Goal: Task Accomplishment & Management: Manage account settings

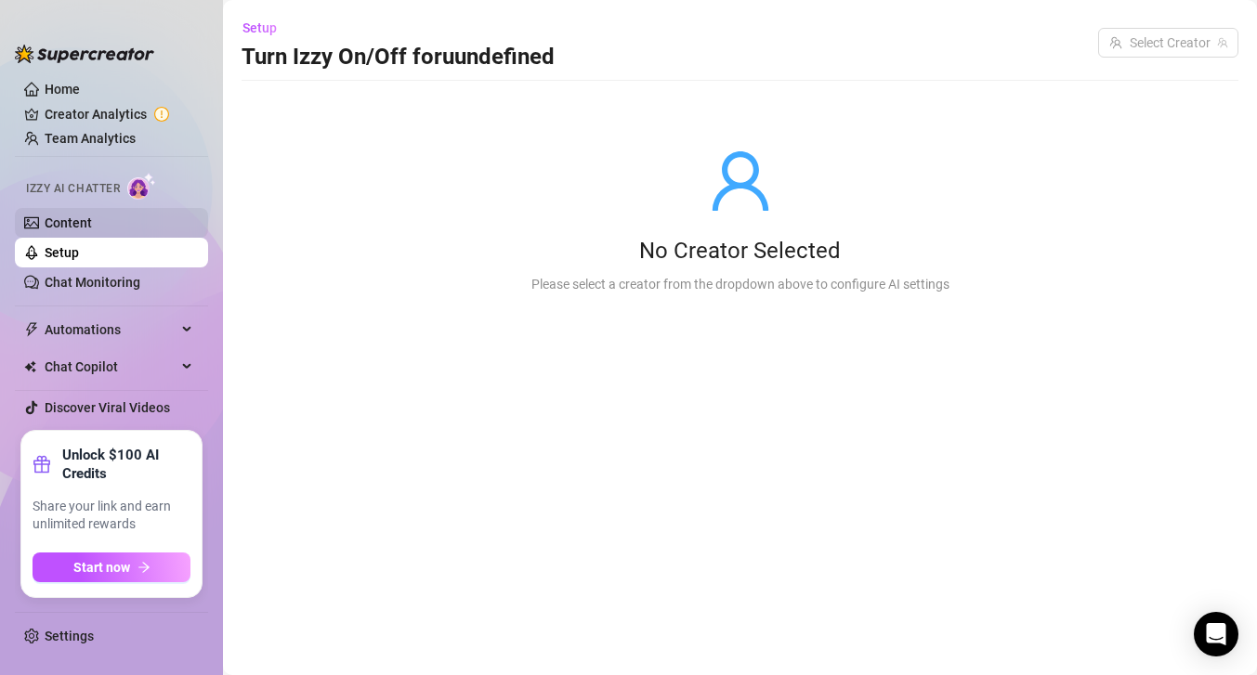
click at [92, 230] on link "Content" at bounding box center [68, 222] width 47 height 15
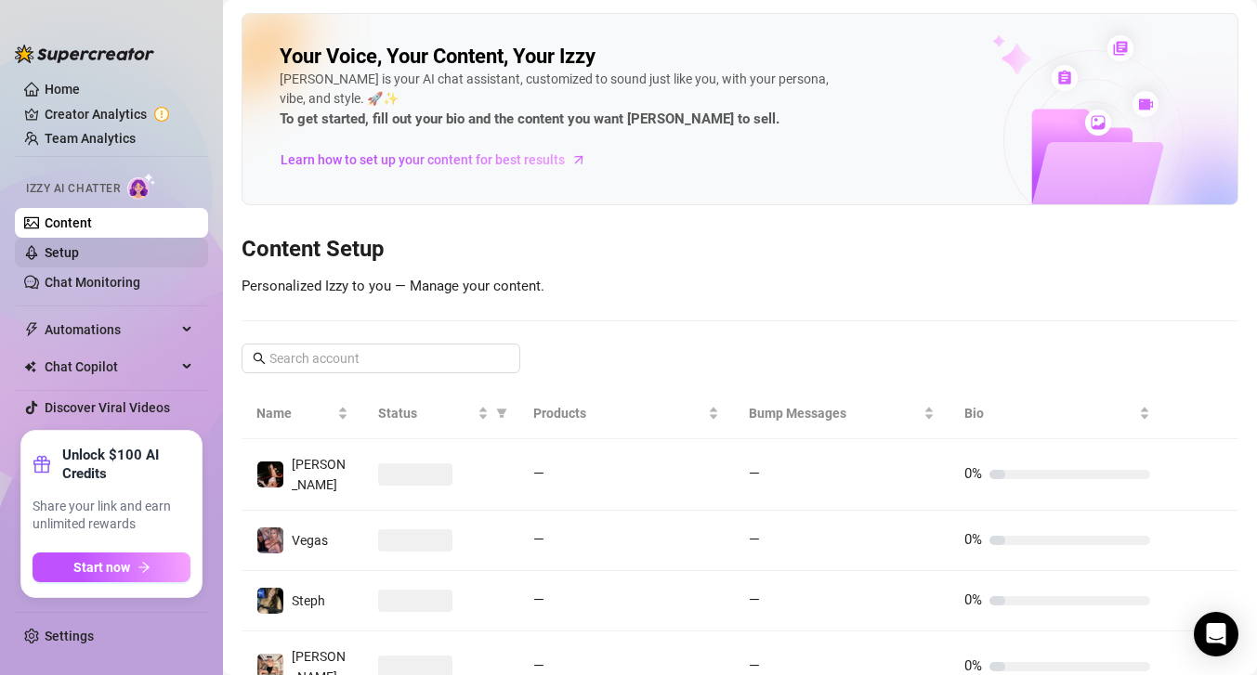
click at [79, 253] on link "Setup" at bounding box center [62, 252] width 34 height 15
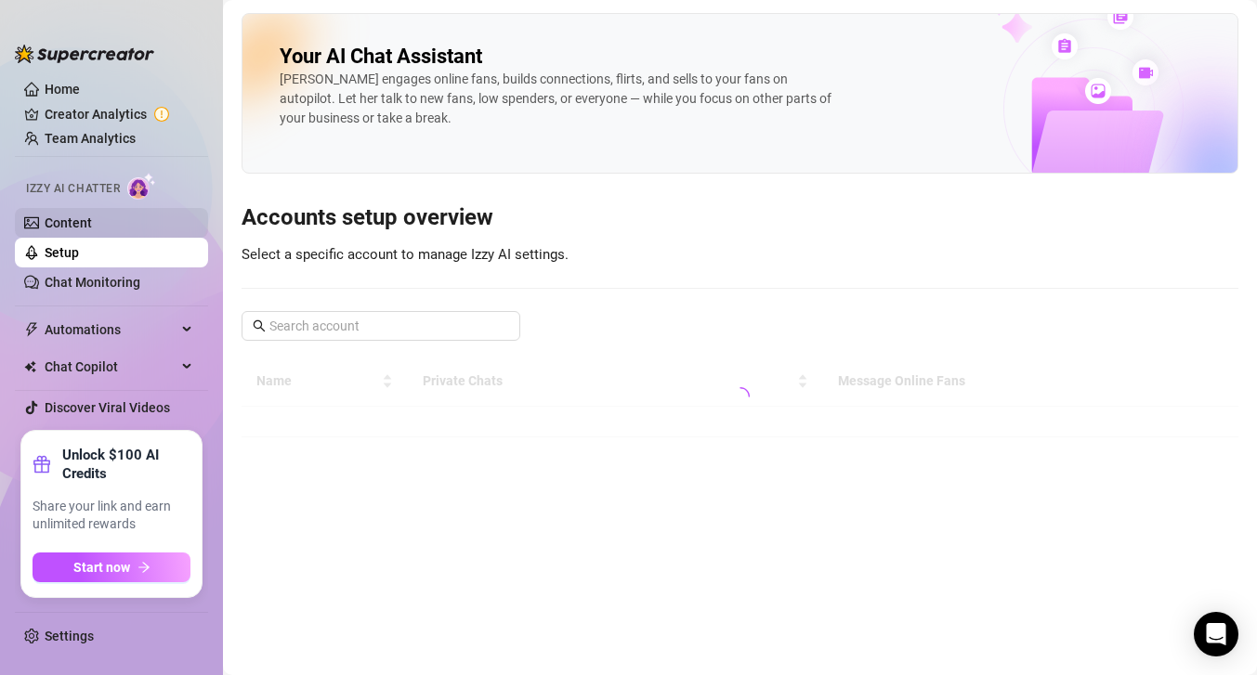
click at [83, 215] on link "Content" at bounding box center [68, 222] width 47 height 15
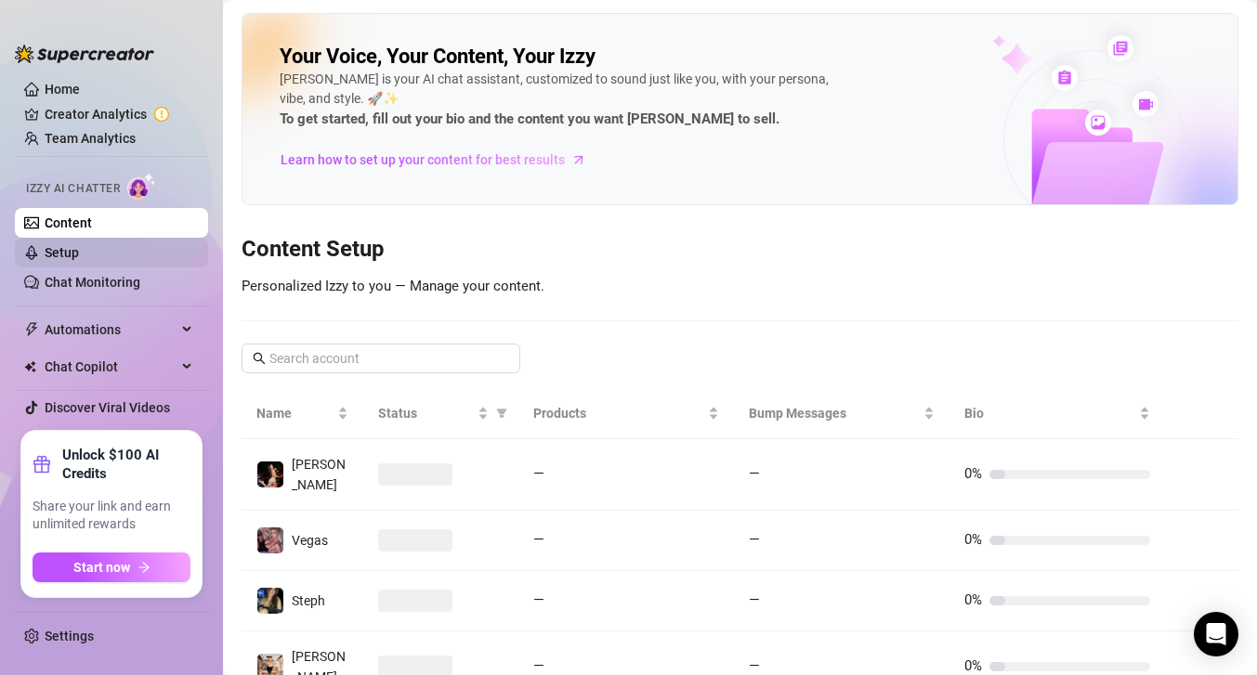
click at [79, 254] on link "Setup" at bounding box center [62, 252] width 34 height 15
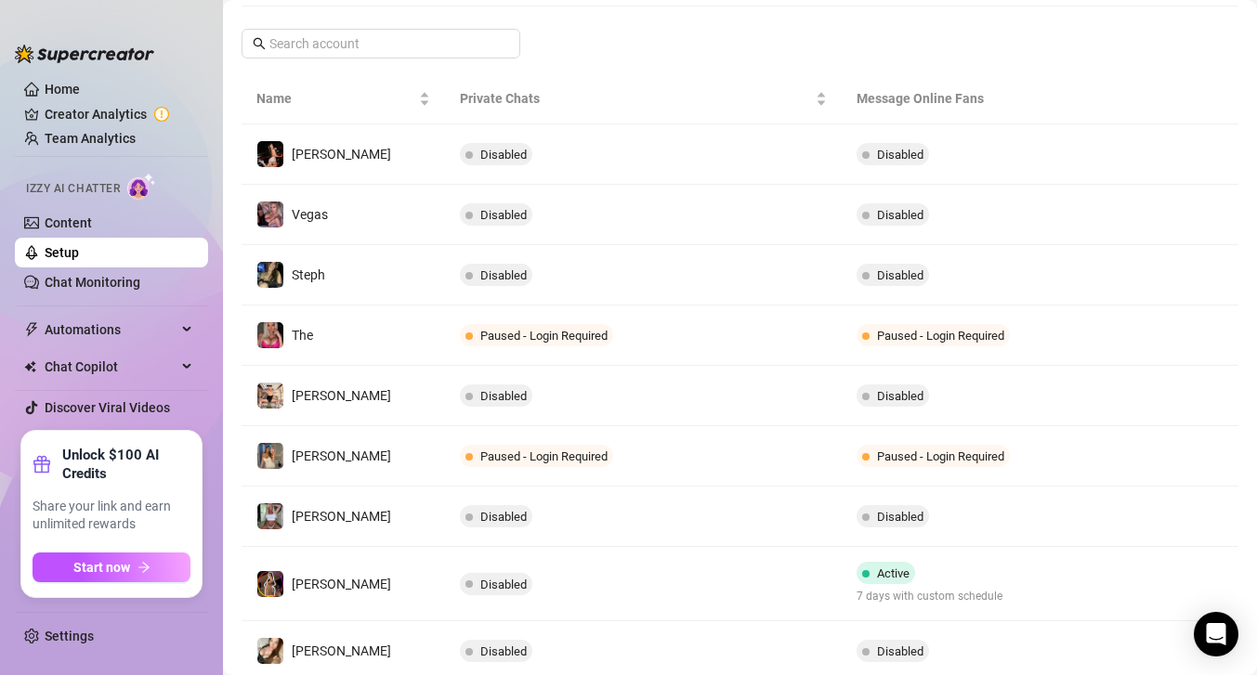
scroll to position [287, 0]
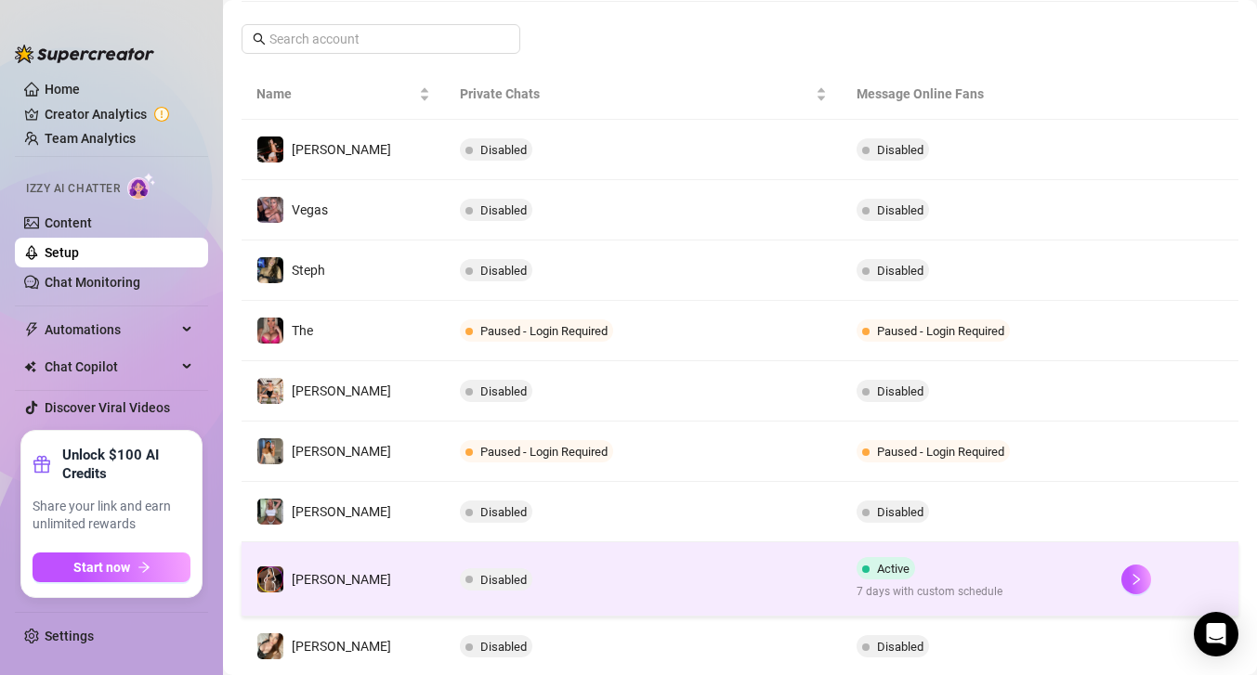
click at [675, 586] on td "Disabled" at bounding box center [643, 579] width 397 height 74
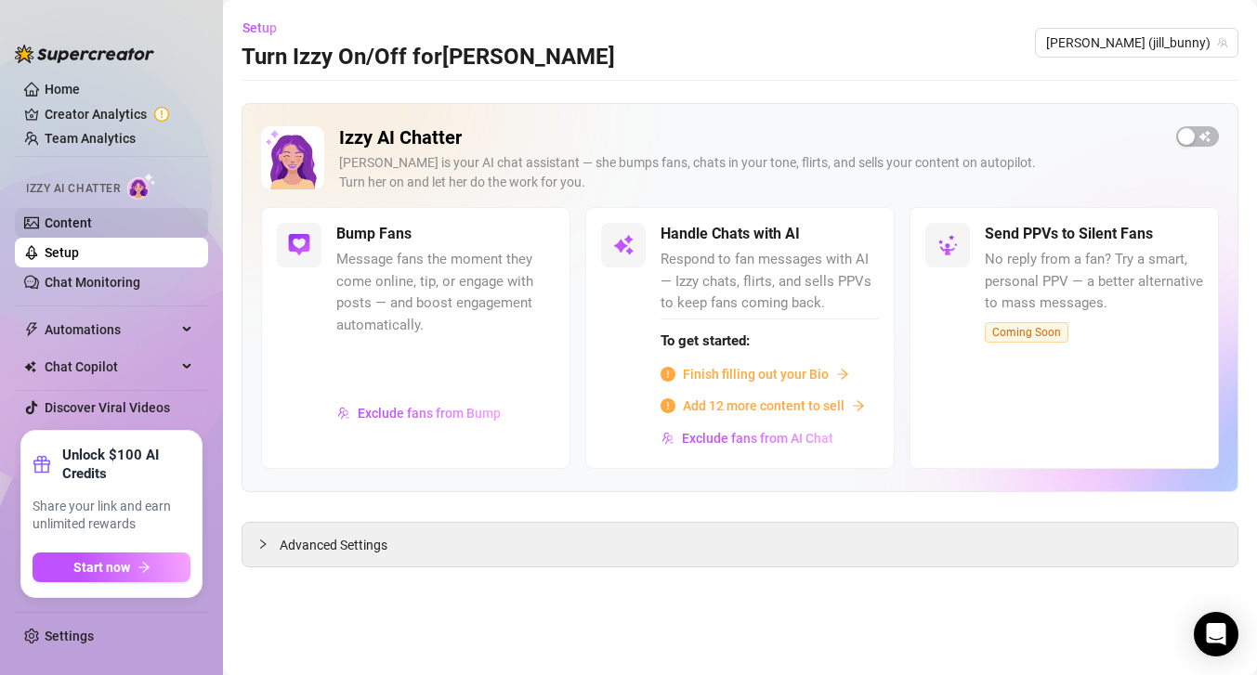
click at [71, 223] on link "Content" at bounding box center [68, 222] width 47 height 15
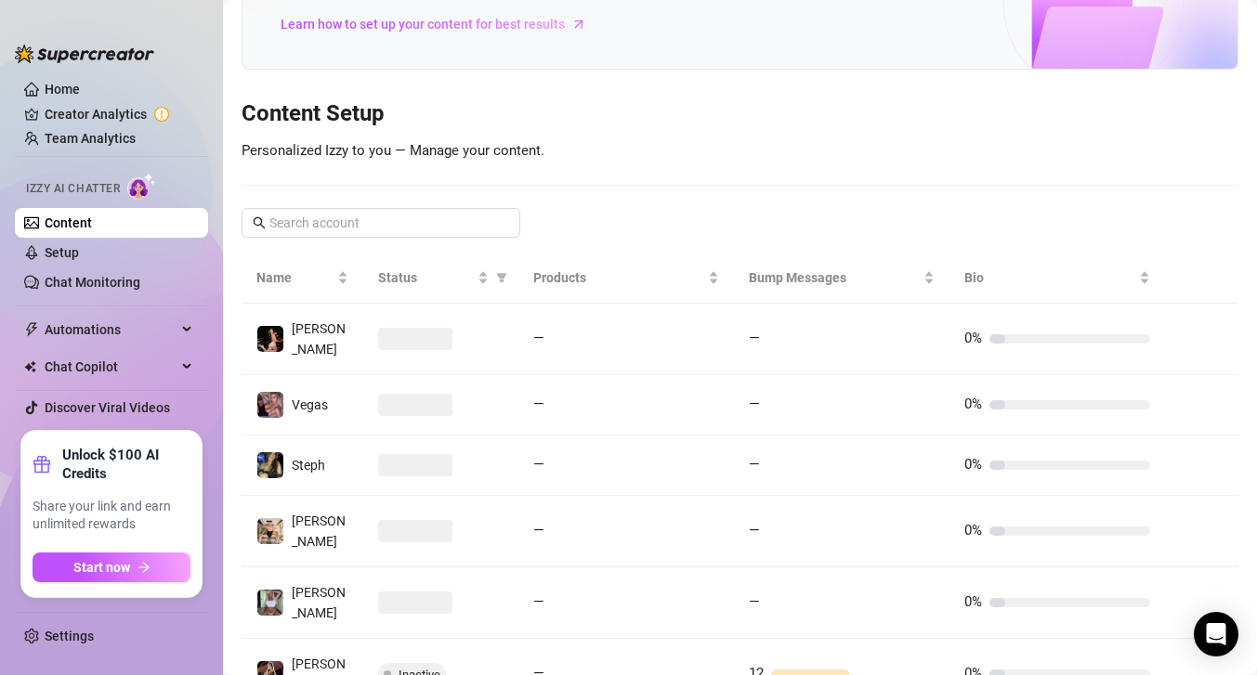
scroll to position [251, 0]
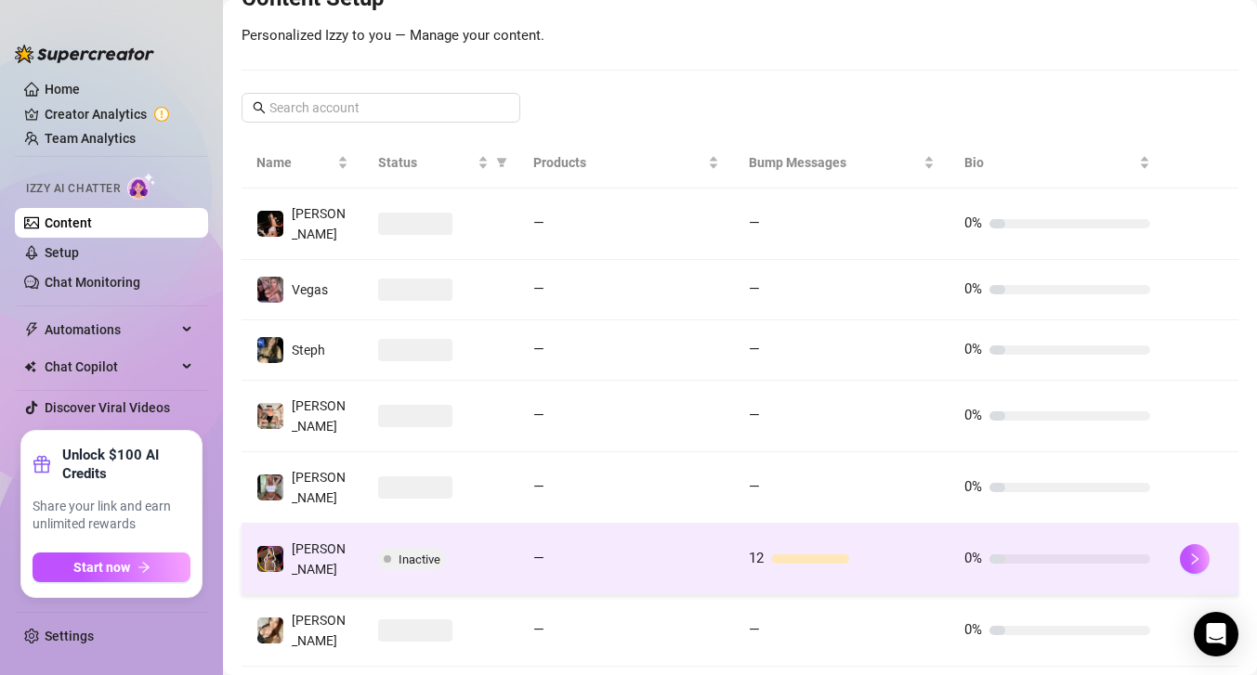
click at [716, 532] on td "—" at bounding box center [625, 560] width 215 height 72
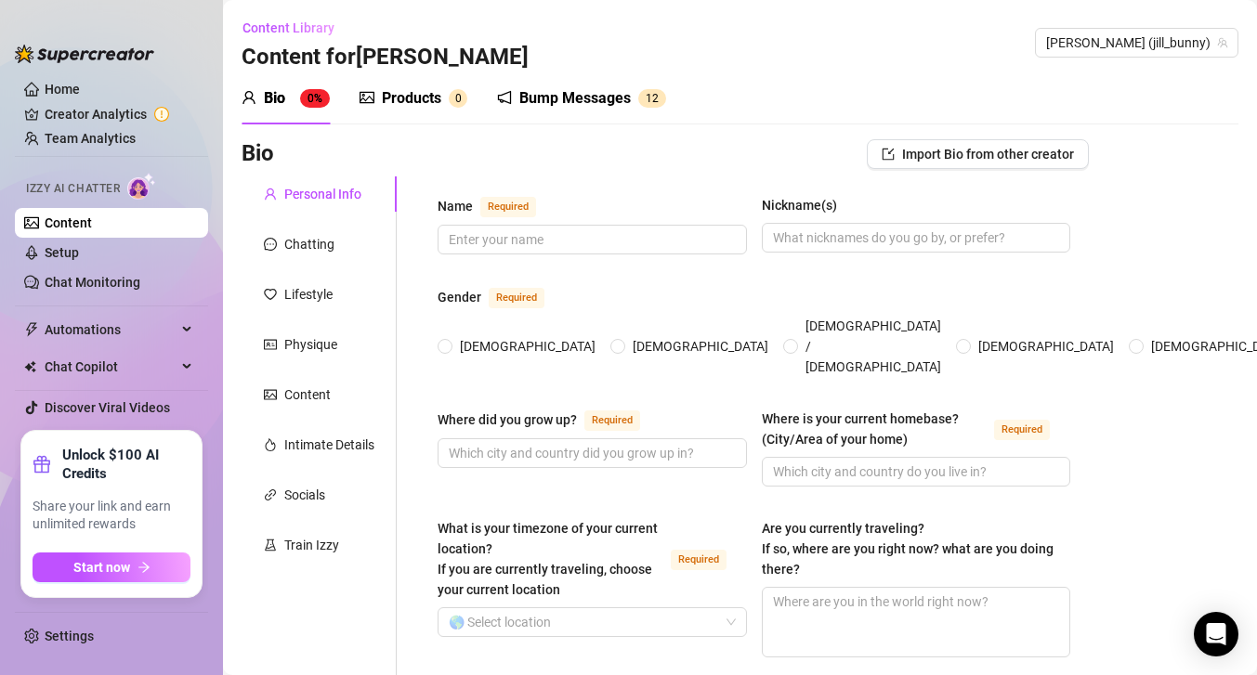
click at [547, 96] on div "Bump Messages" at bounding box center [574, 98] width 111 height 22
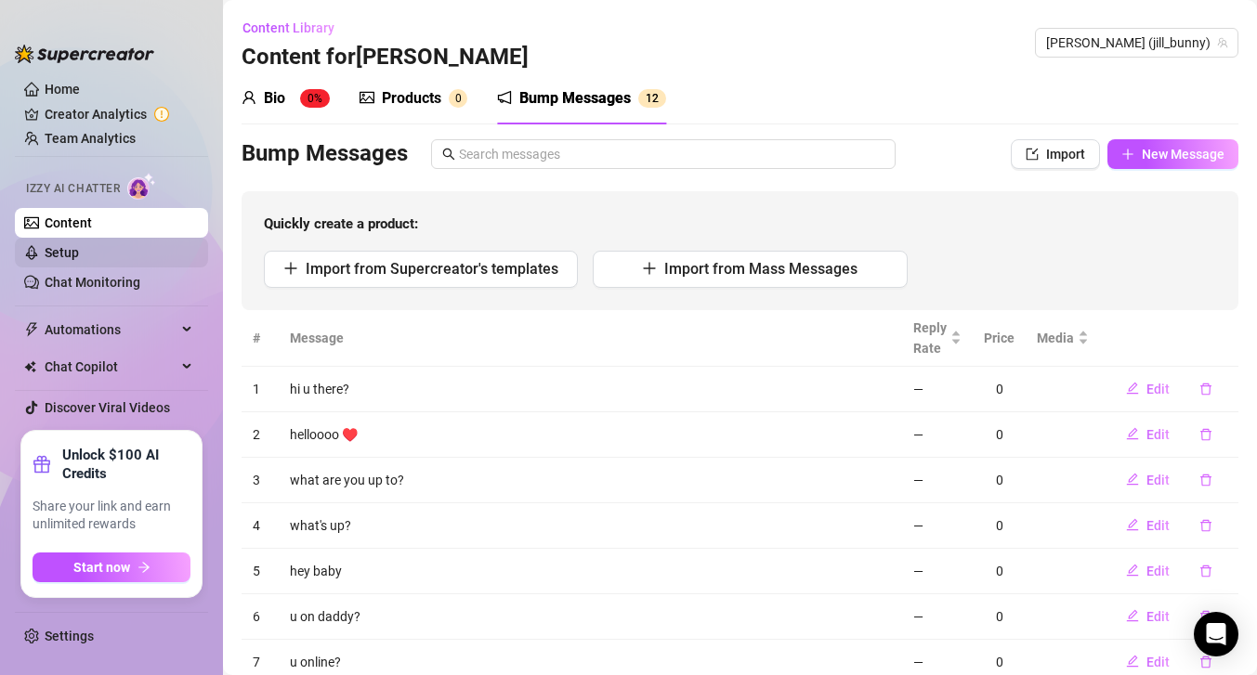
click at [79, 249] on link "Setup" at bounding box center [62, 252] width 34 height 15
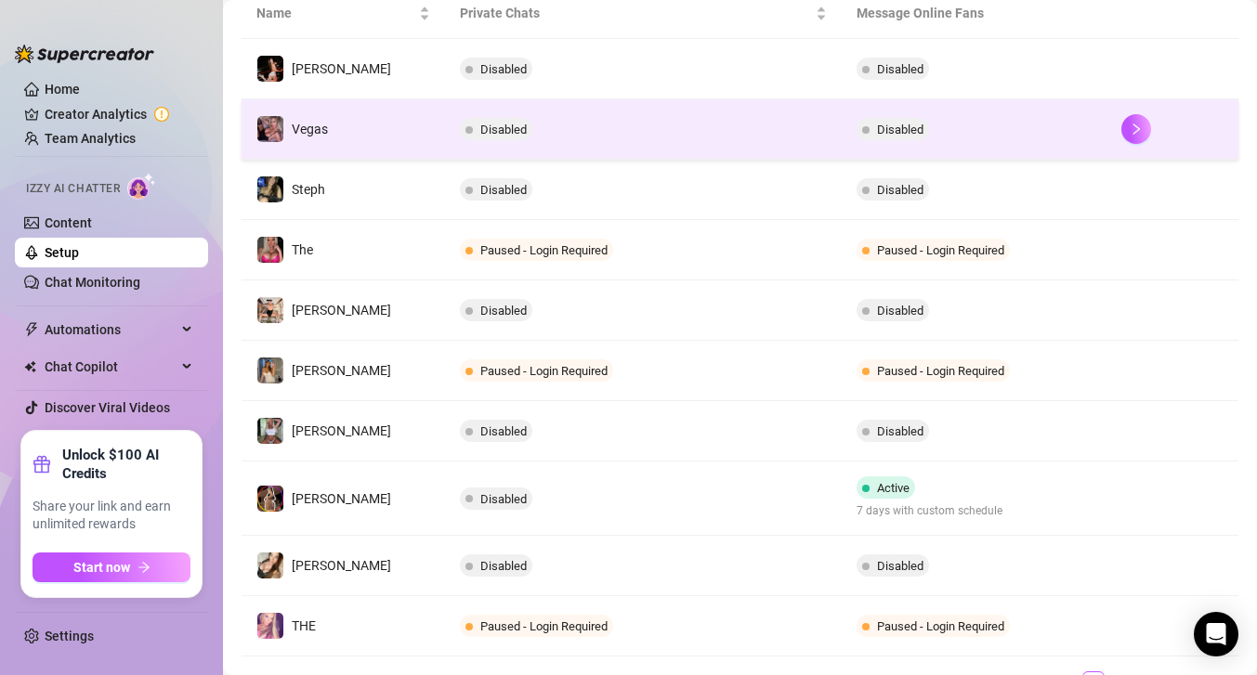
scroll to position [367, 0]
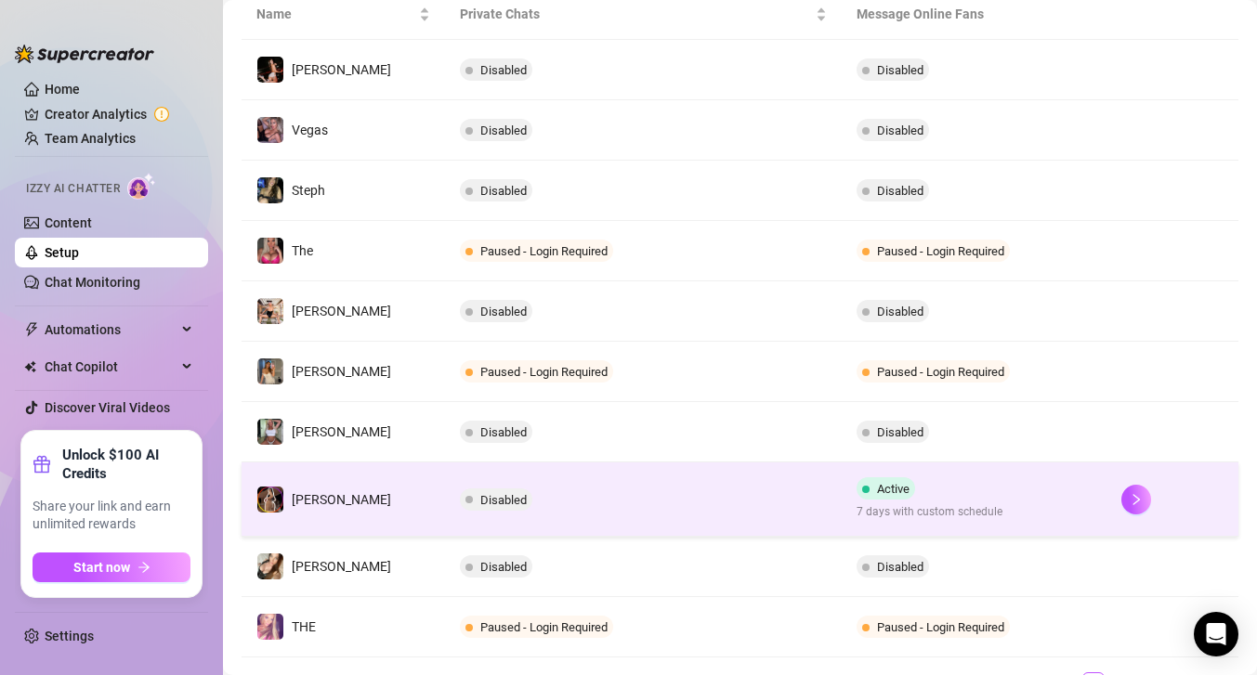
click at [626, 496] on td "Disabled" at bounding box center [643, 500] width 397 height 74
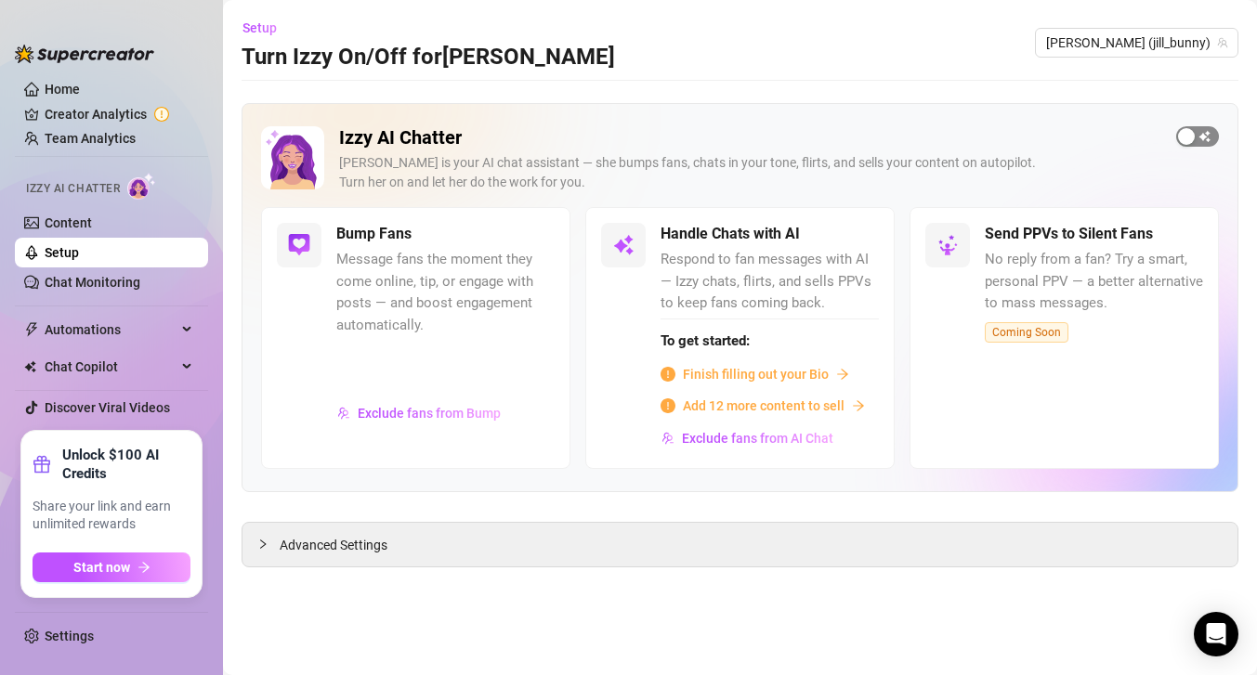
click at [1193, 136] on div "button" at bounding box center [1186, 136] width 17 height 17
click at [49, 220] on link "Content" at bounding box center [68, 222] width 47 height 15
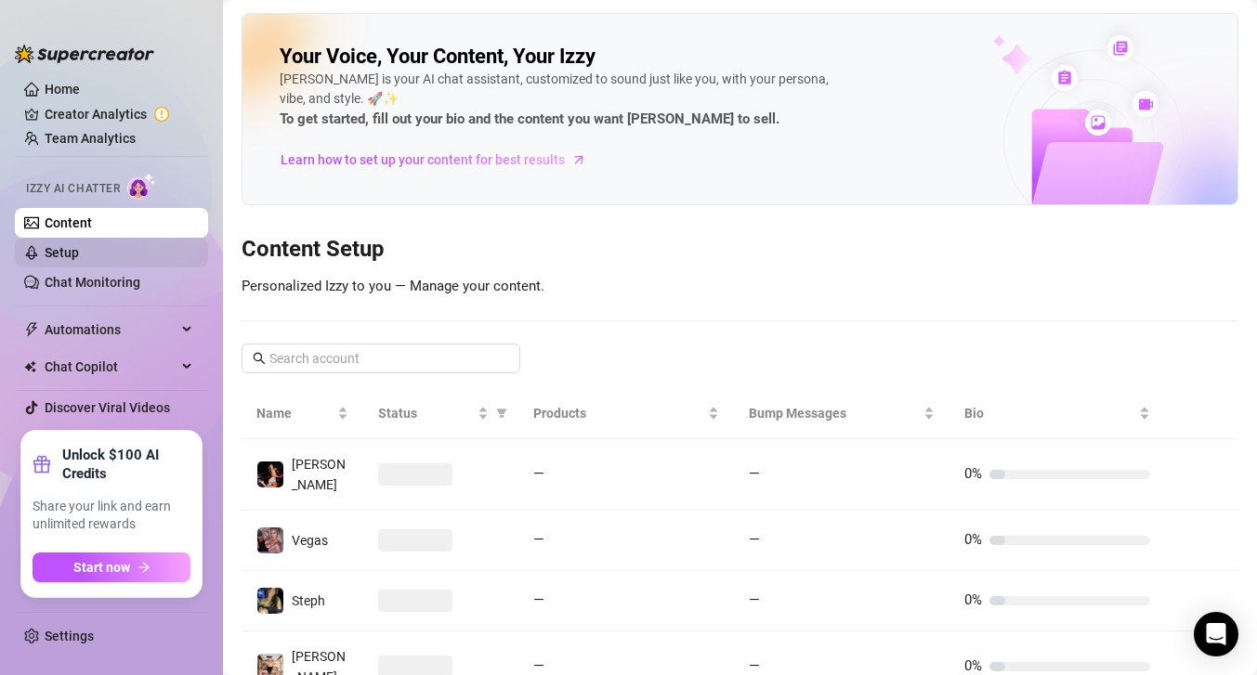
click at [67, 250] on link "Setup" at bounding box center [62, 252] width 34 height 15
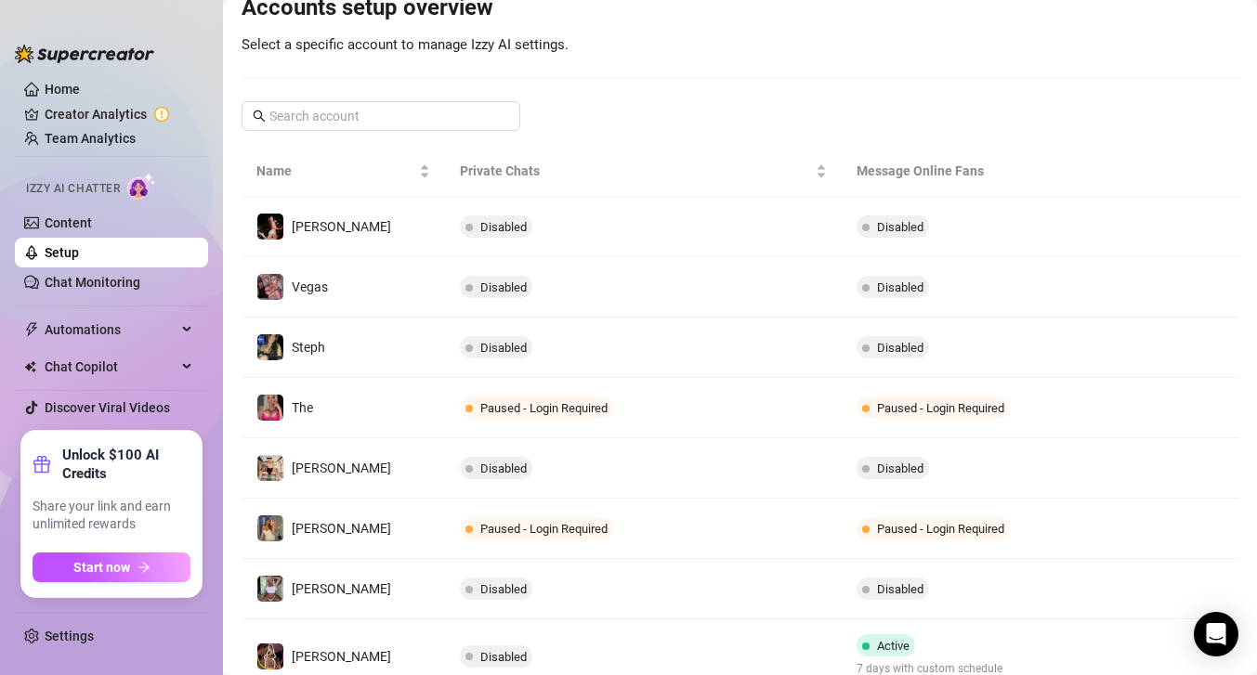
scroll to position [369, 0]
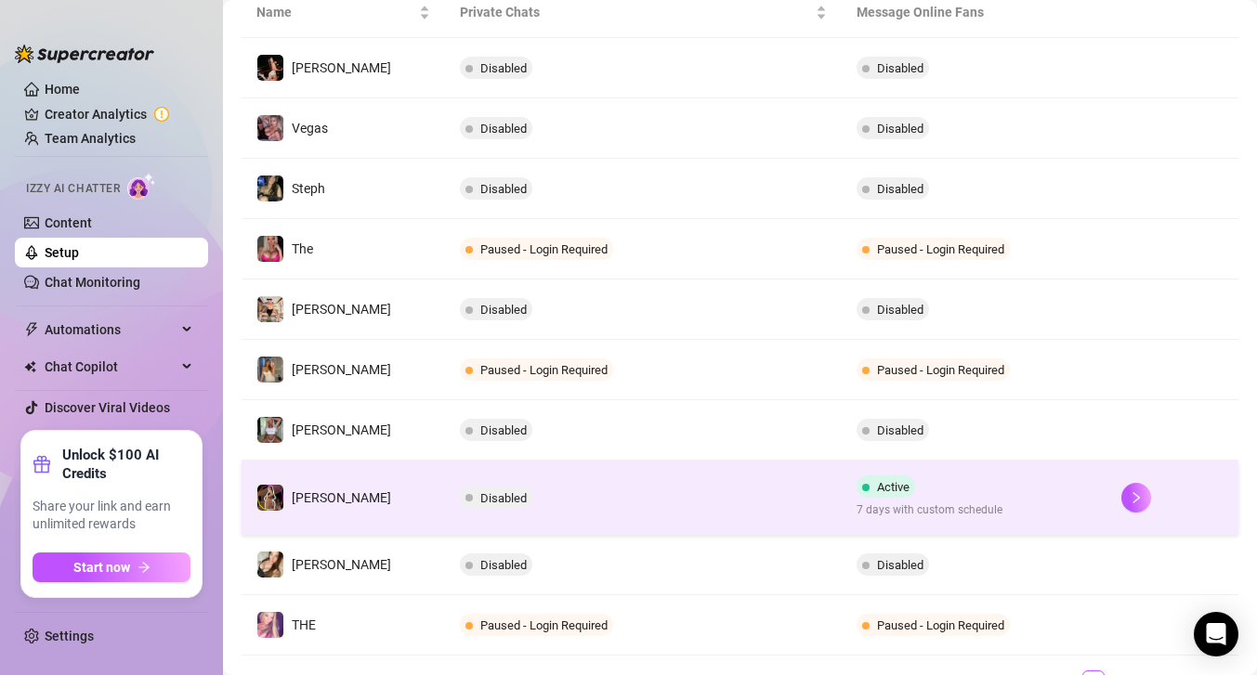
click at [660, 509] on td "Disabled" at bounding box center [643, 498] width 397 height 74
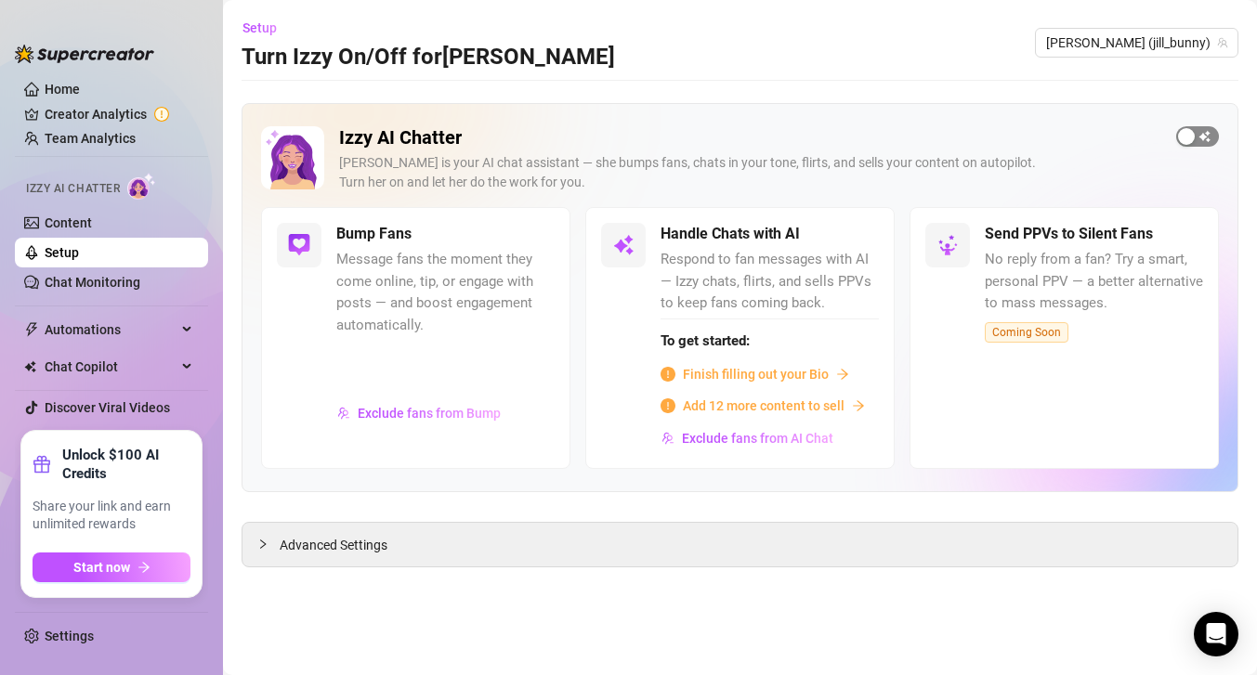
click at [1195, 135] on button "button" at bounding box center [1197, 136] width 43 height 20
click at [1201, 137] on div "button" at bounding box center [1208, 136] width 17 height 17
click at [1195, 137] on span "button" at bounding box center [1197, 136] width 43 height 20
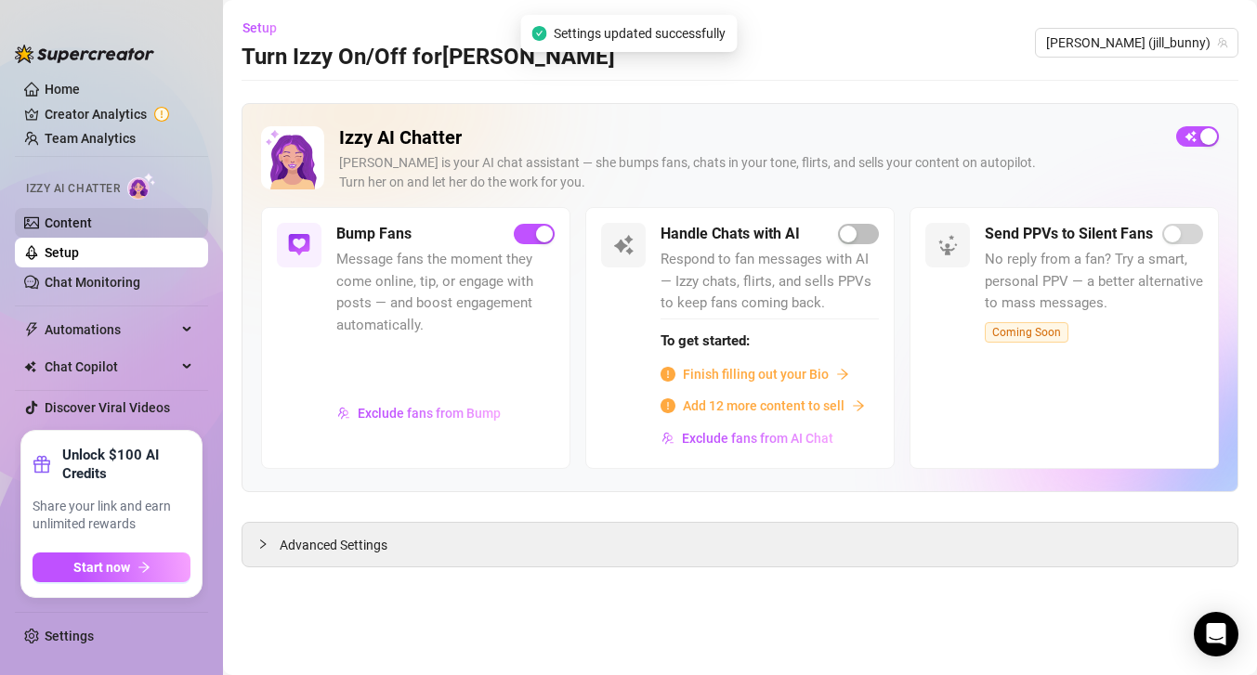
click at [92, 216] on link "Content" at bounding box center [68, 222] width 47 height 15
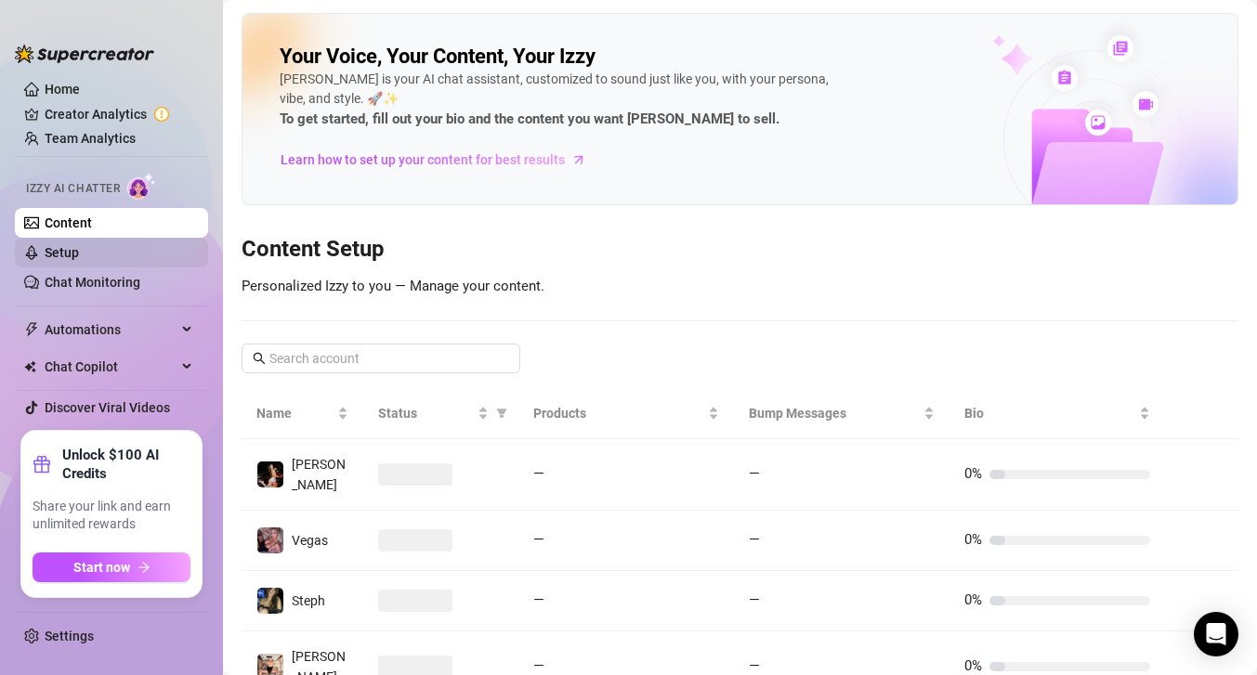
click at [79, 246] on link "Setup" at bounding box center [62, 252] width 34 height 15
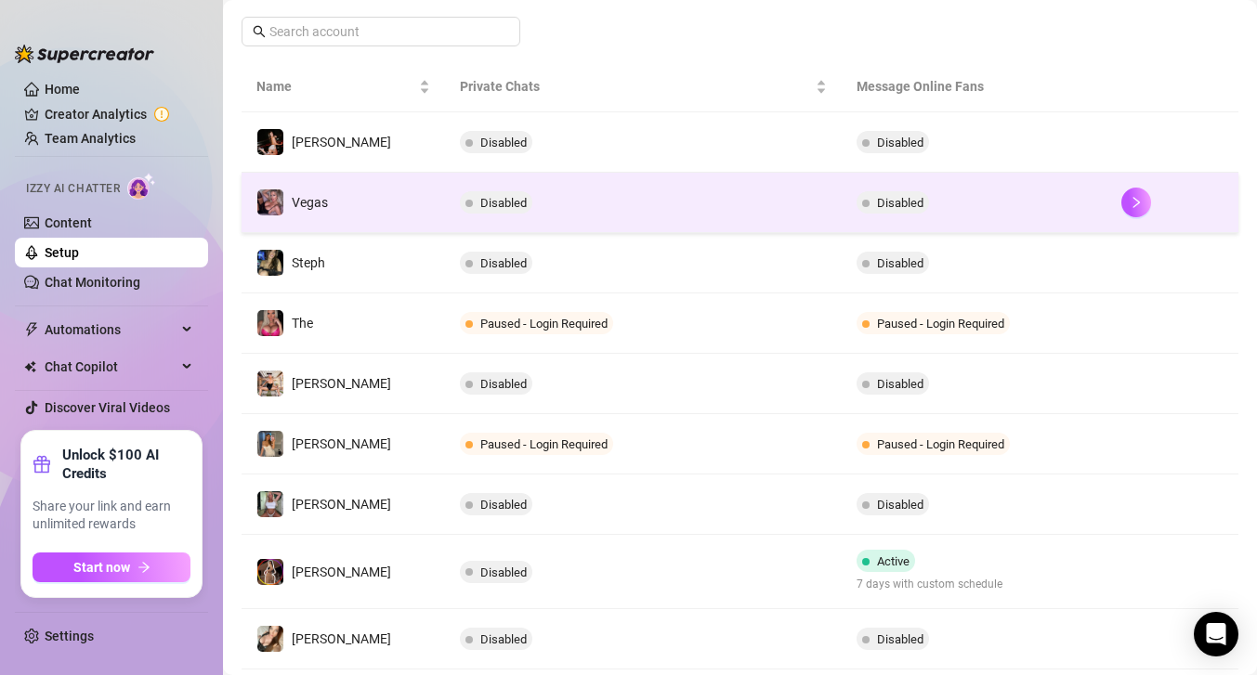
scroll to position [295, 0]
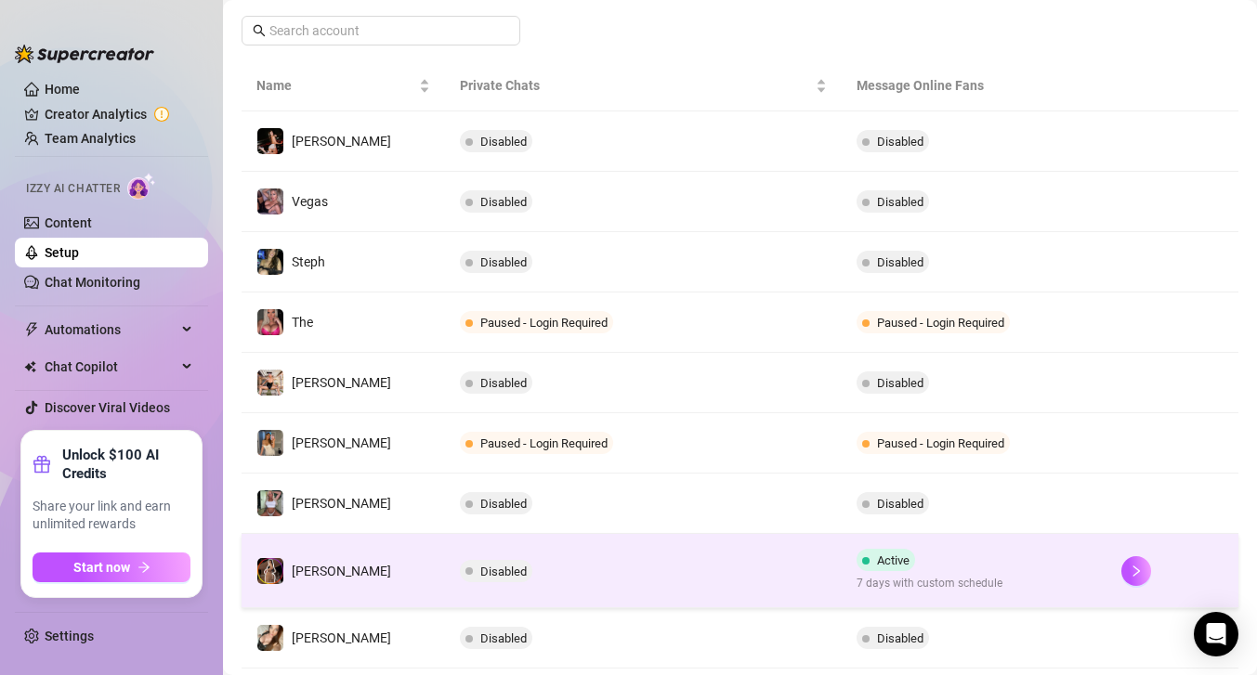
click at [712, 560] on td "Disabled" at bounding box center [643, 571] width 397 height 74
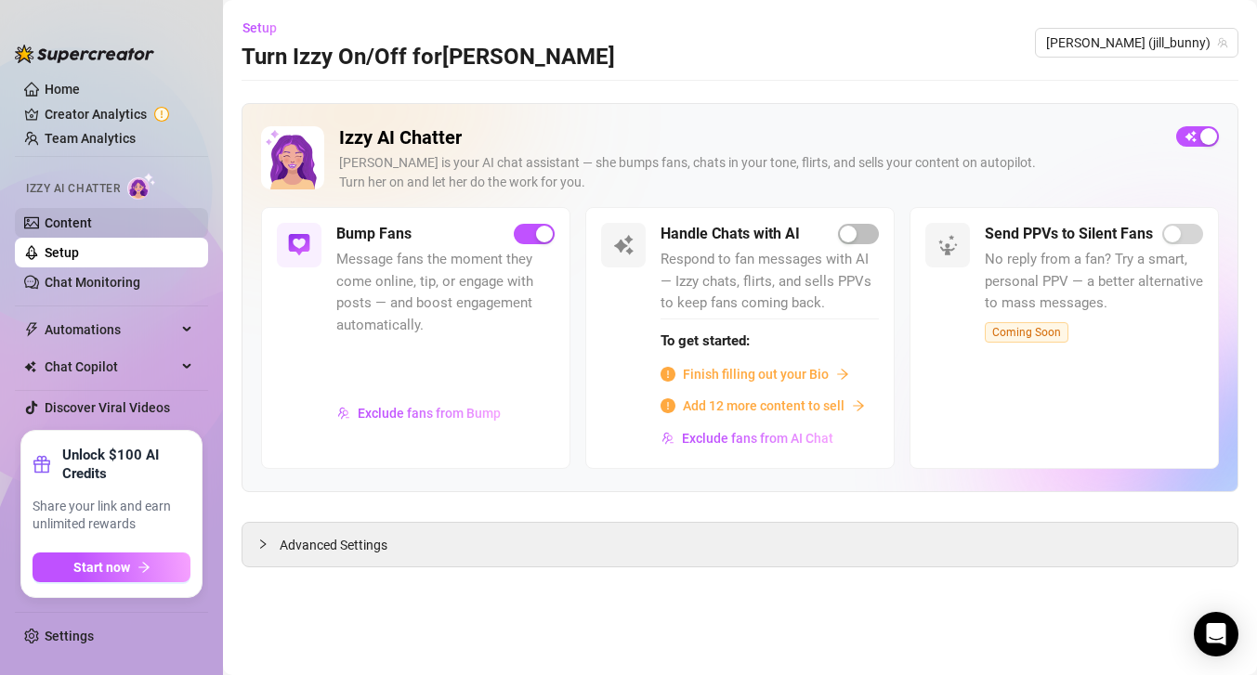
click at [92, 217] on link "Content" at bounding box center [68, 222] width 47 height 15
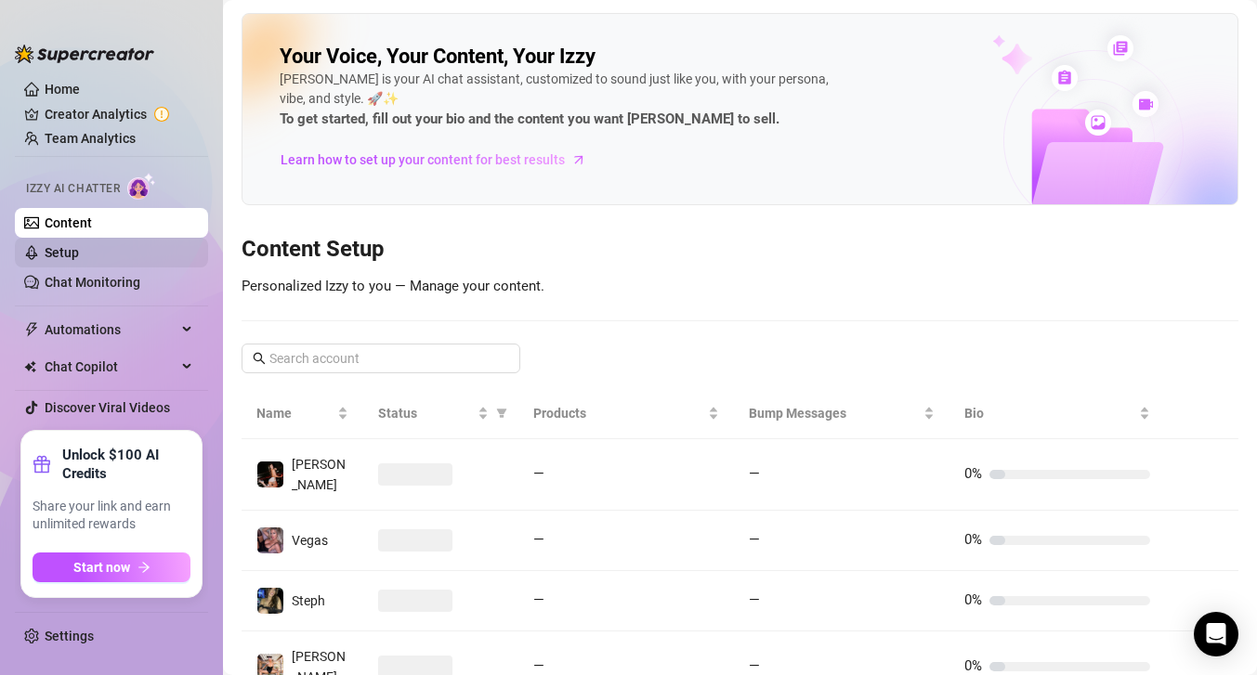
click at [79, 247] on link "Setup" at bounding box center [62, 252] width 34 height 15
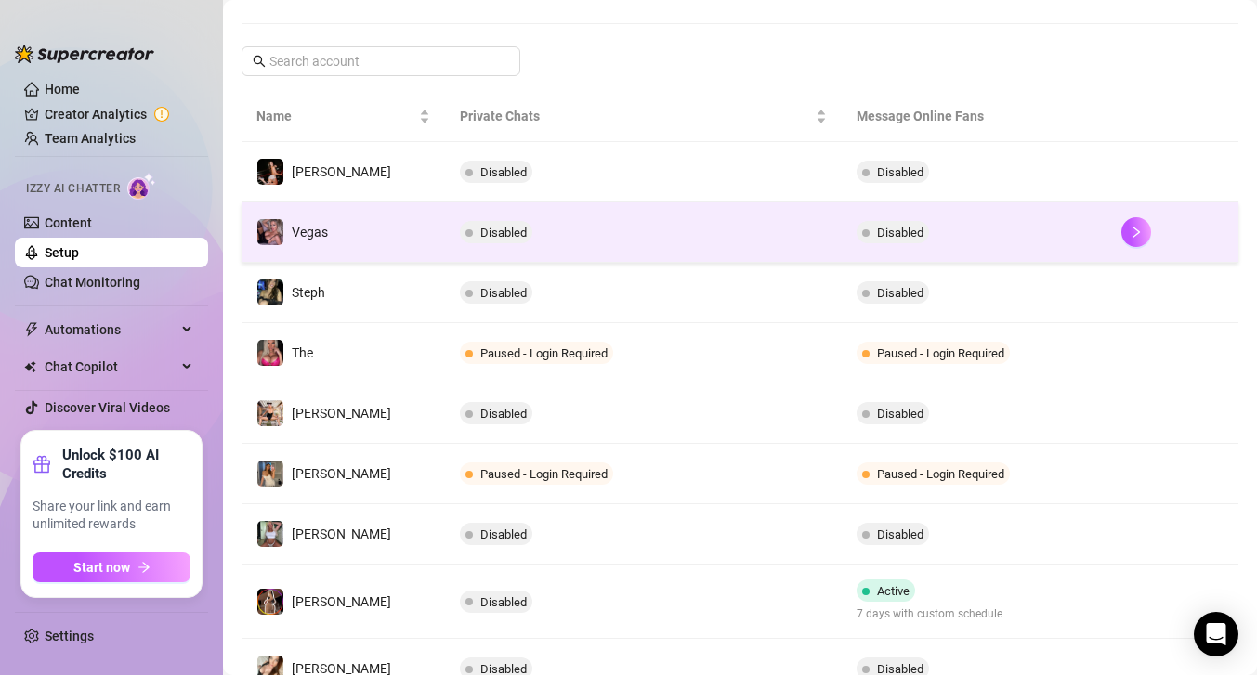
scroll to position [294, 0]
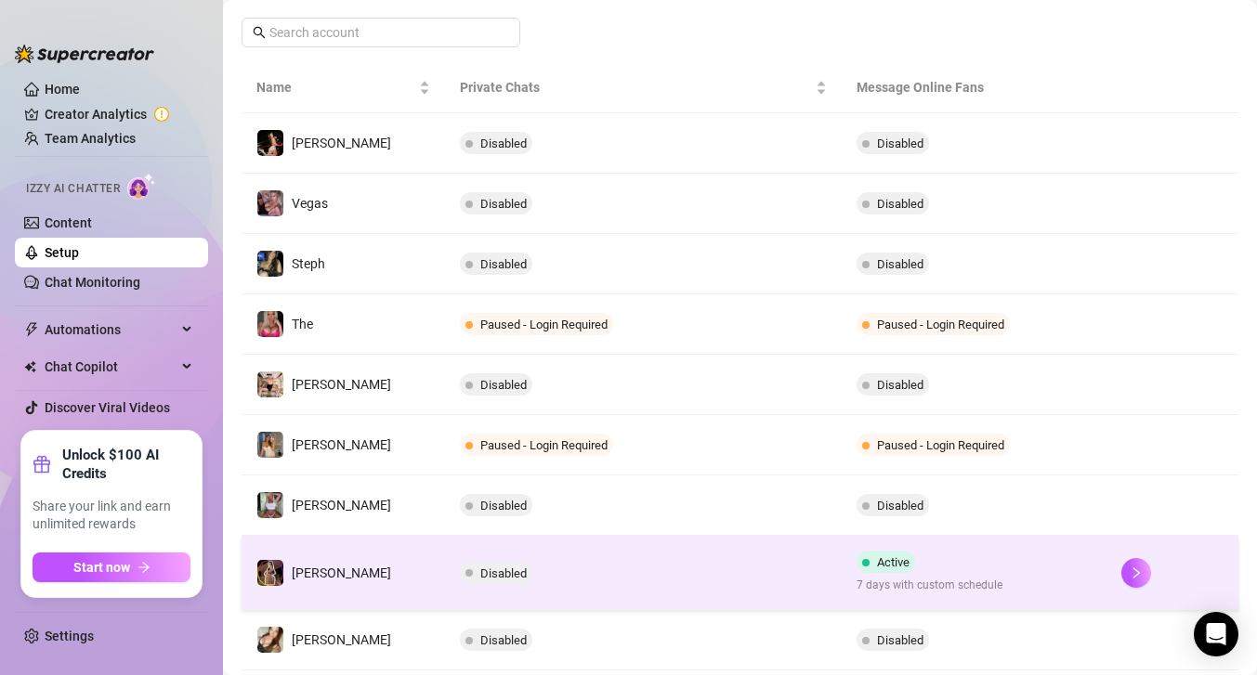
click at [782, 564] on td "Disabled" at bounding box center [643, 573] width 397 height 74
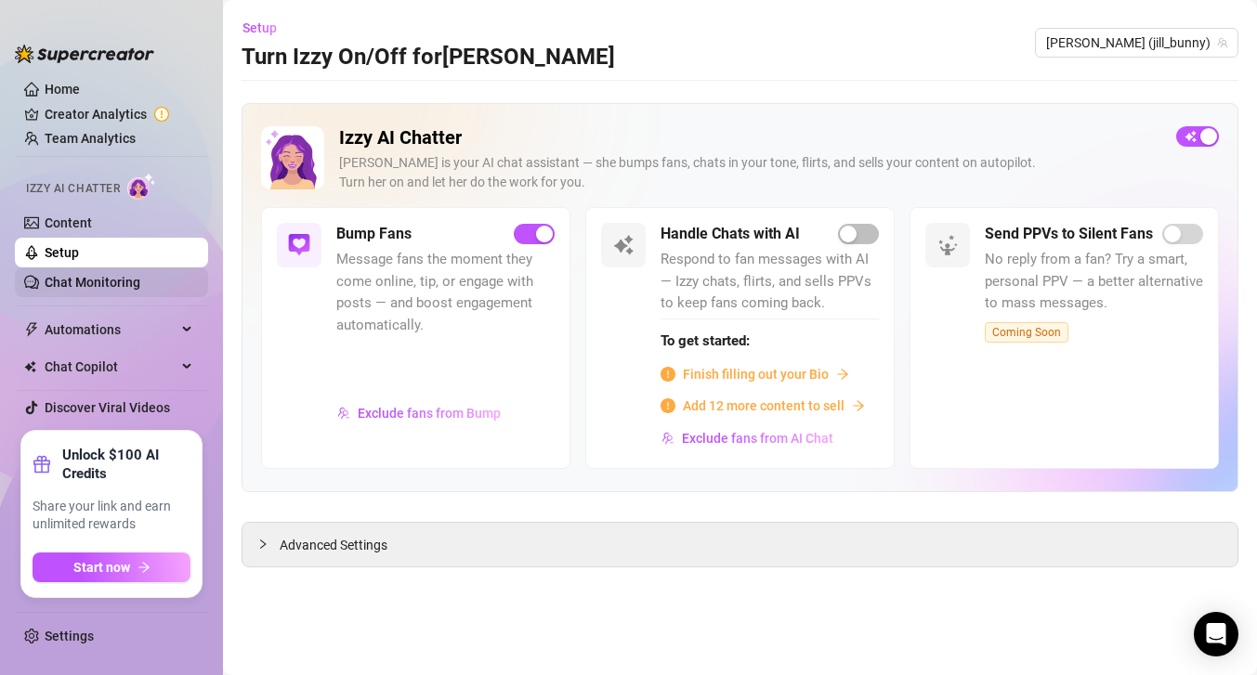
click at [78, 284] on link "Chat Monitoring" at bounding box center [93, 282] width 96 height 15
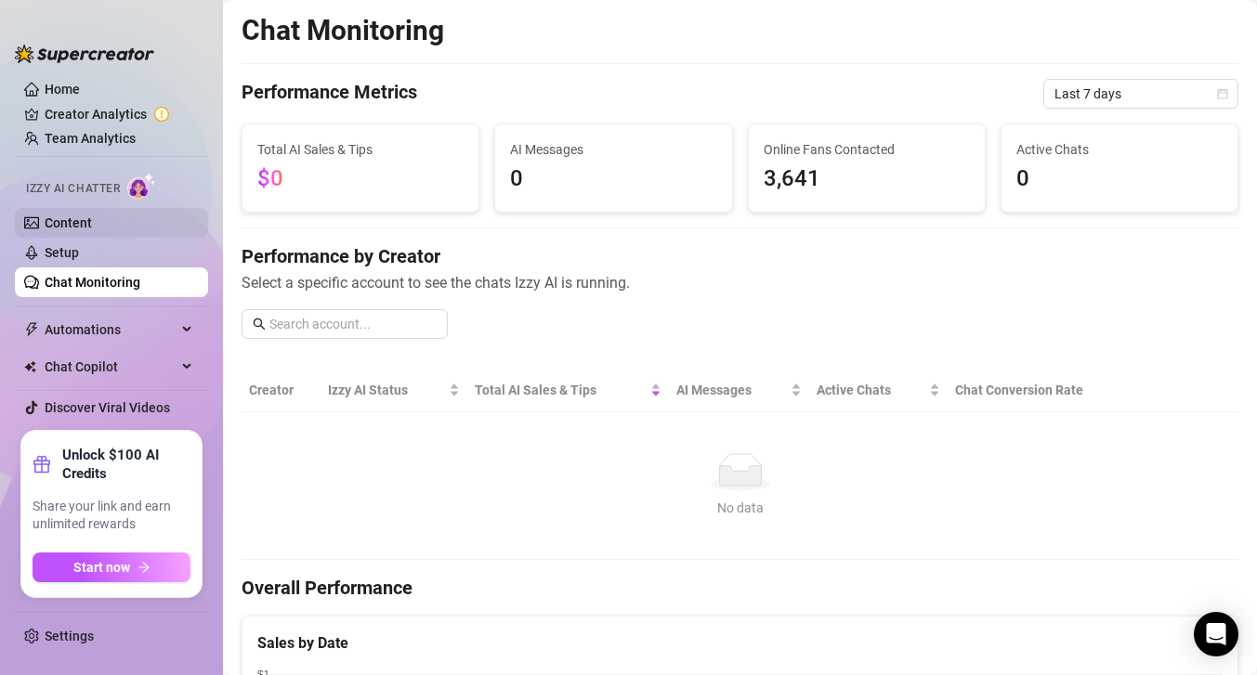
click at [92, 215] on link "Content" at bounding box center [68, 222] width 47 height 15
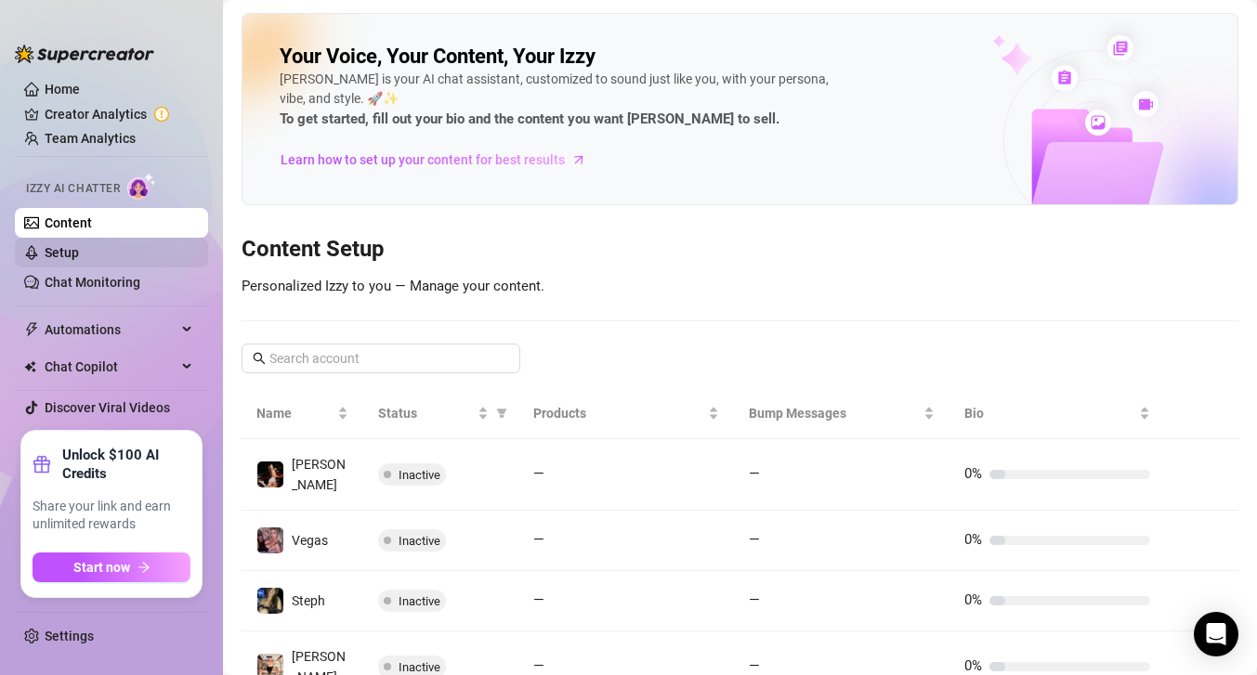
click at [79, 256] on link "Setup" at bounding box center [62, 252] width 34 height 15
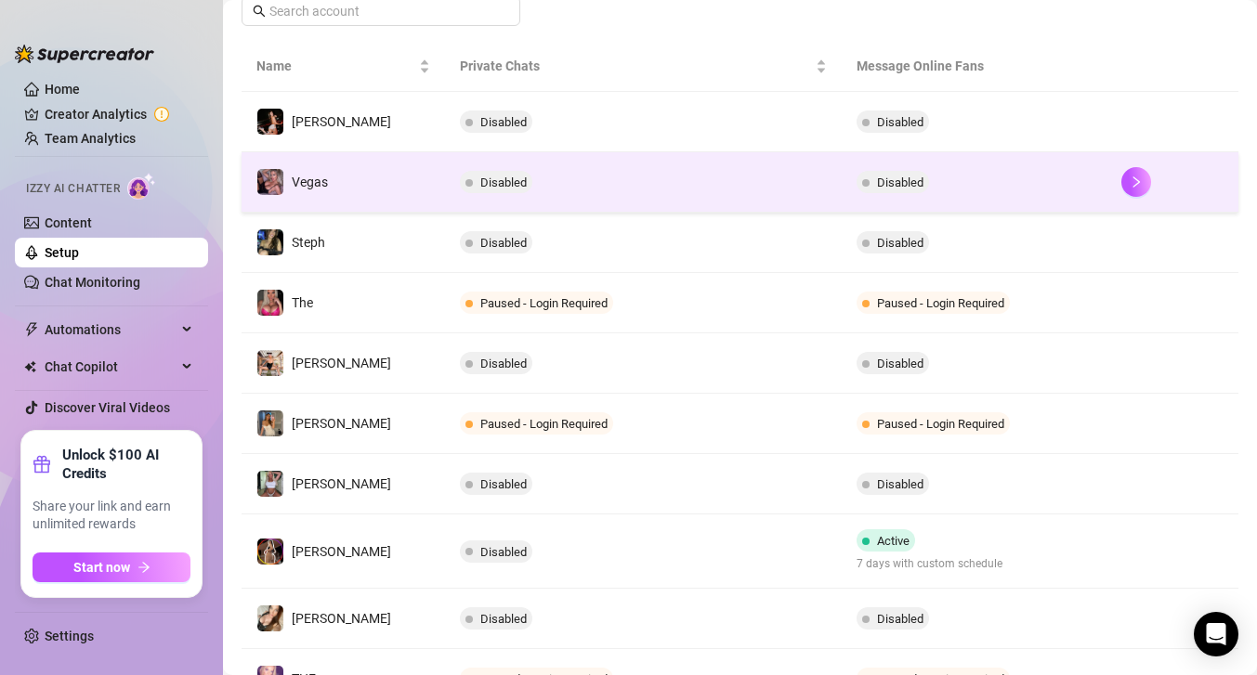
scroll to position [317, 0]
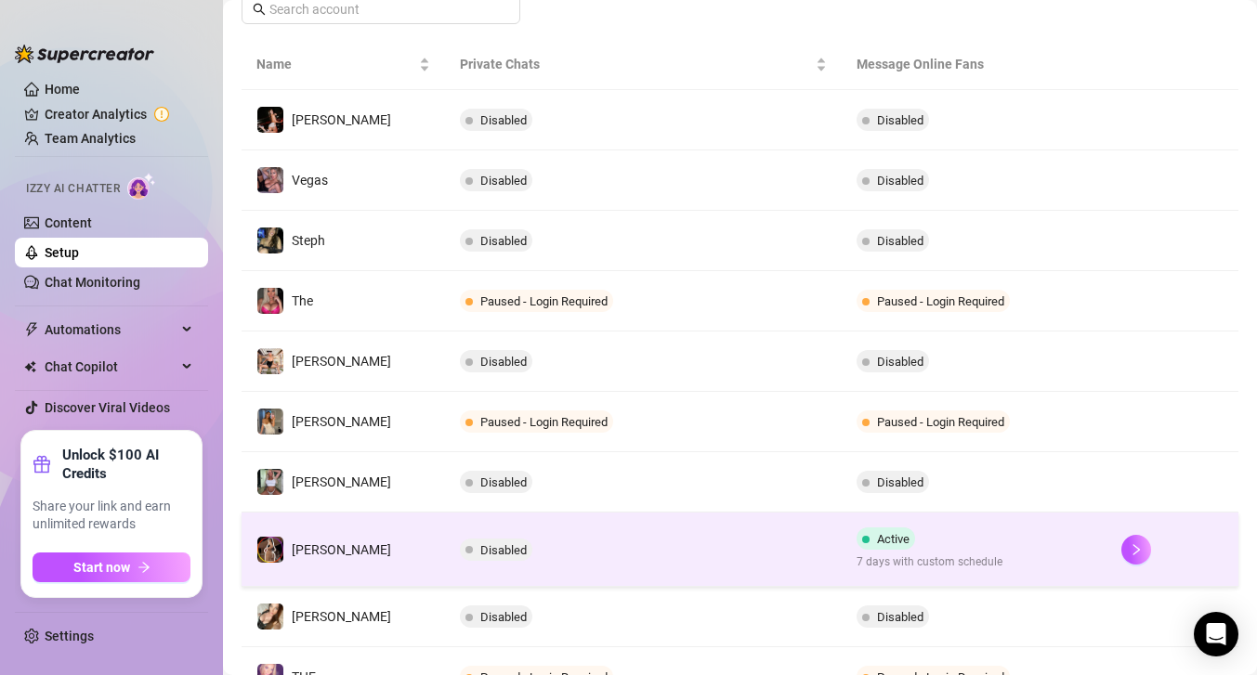
click at [666, 528] on td "Disabled" at bounding box center [643, 550] width 397 height 74
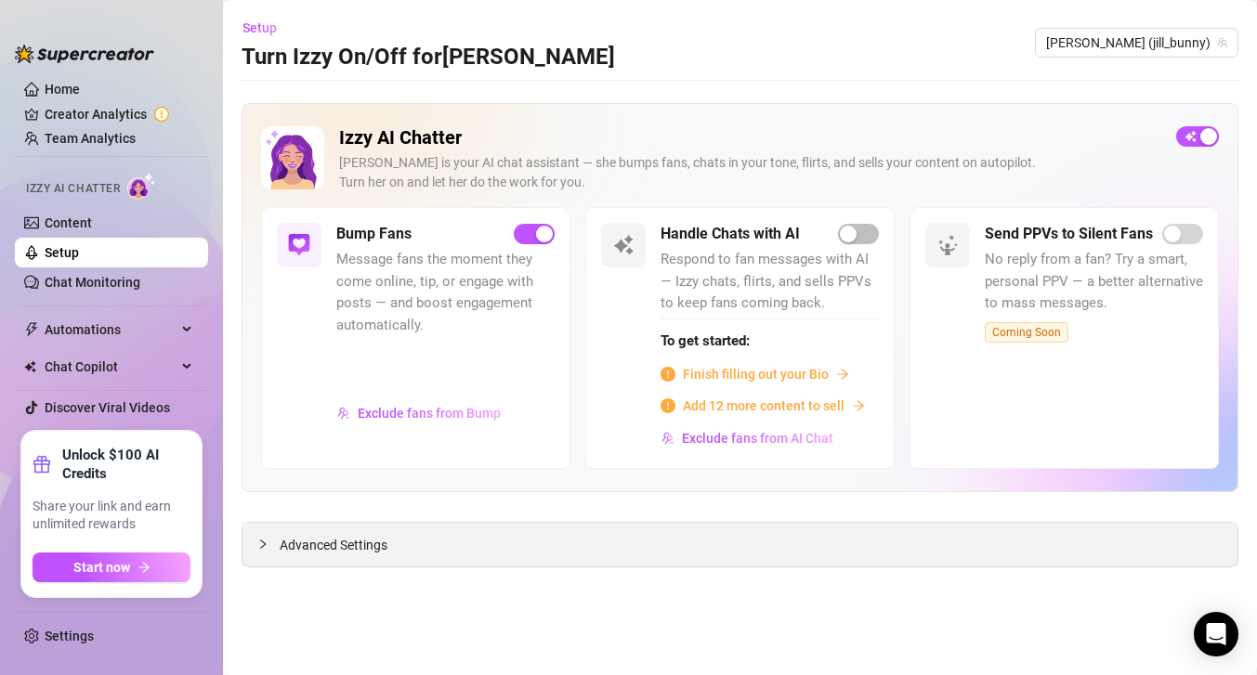
click at [302, 555] on span "Advanced Settings" at bounding box center [334, 545] width 108 height 20
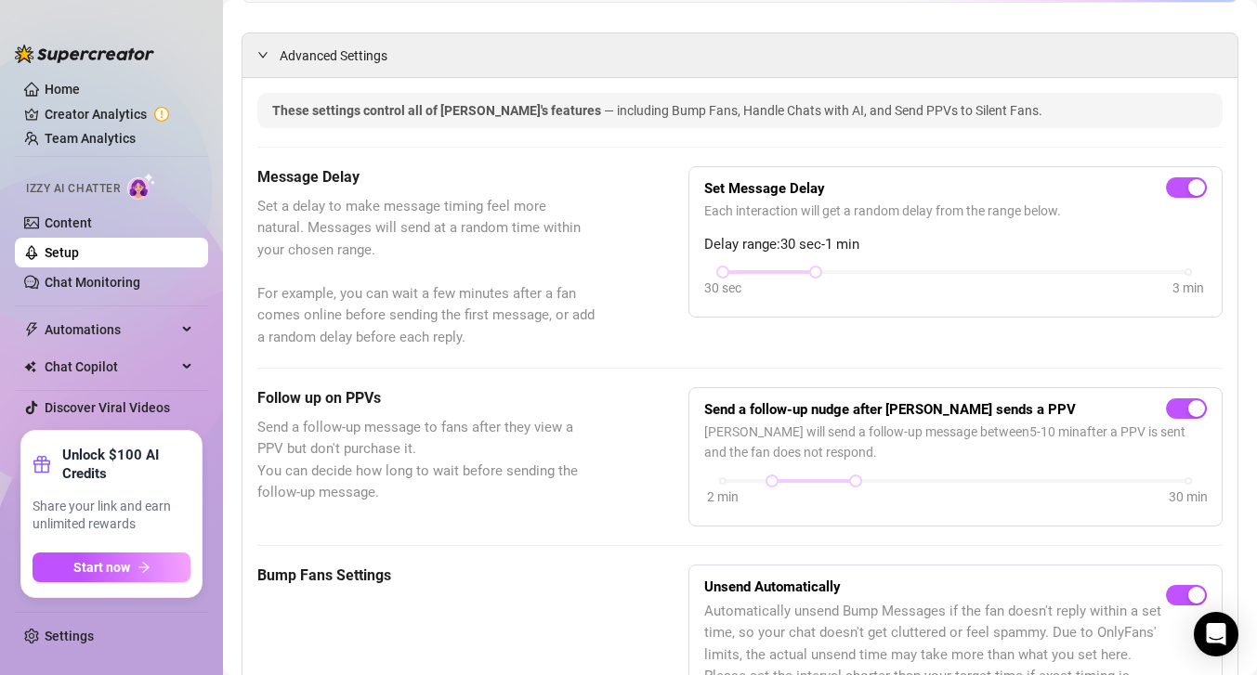
scroll to position [494, 0]
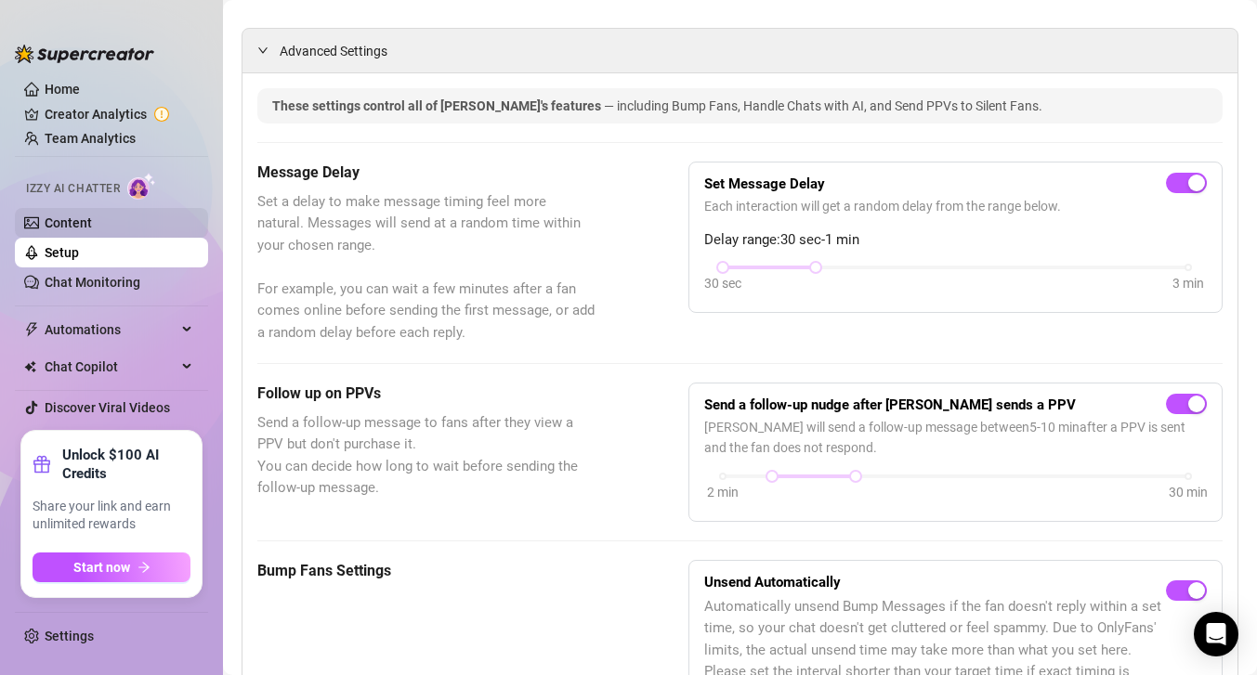
click at [59, 230] on link "Content" at bounding box center [68, 222] width 47 height 15
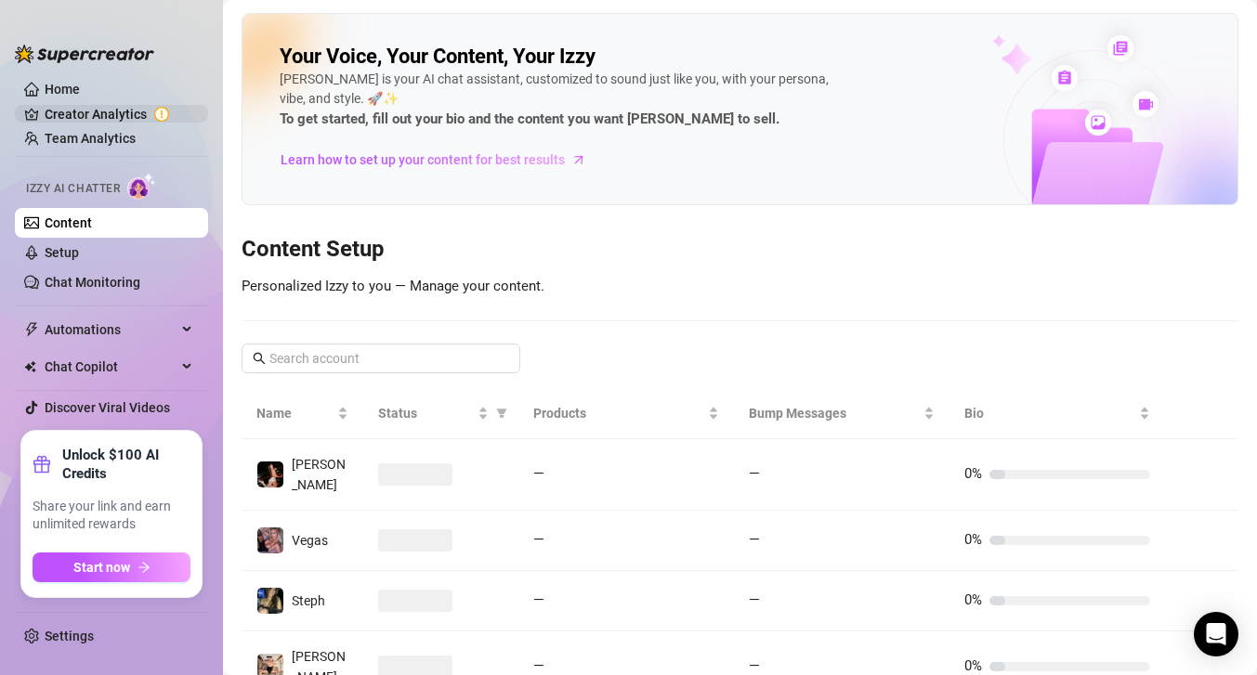
click at [127, 116] on link "Creator Analytics" at bounding box center [119, 114] width 149 height 30
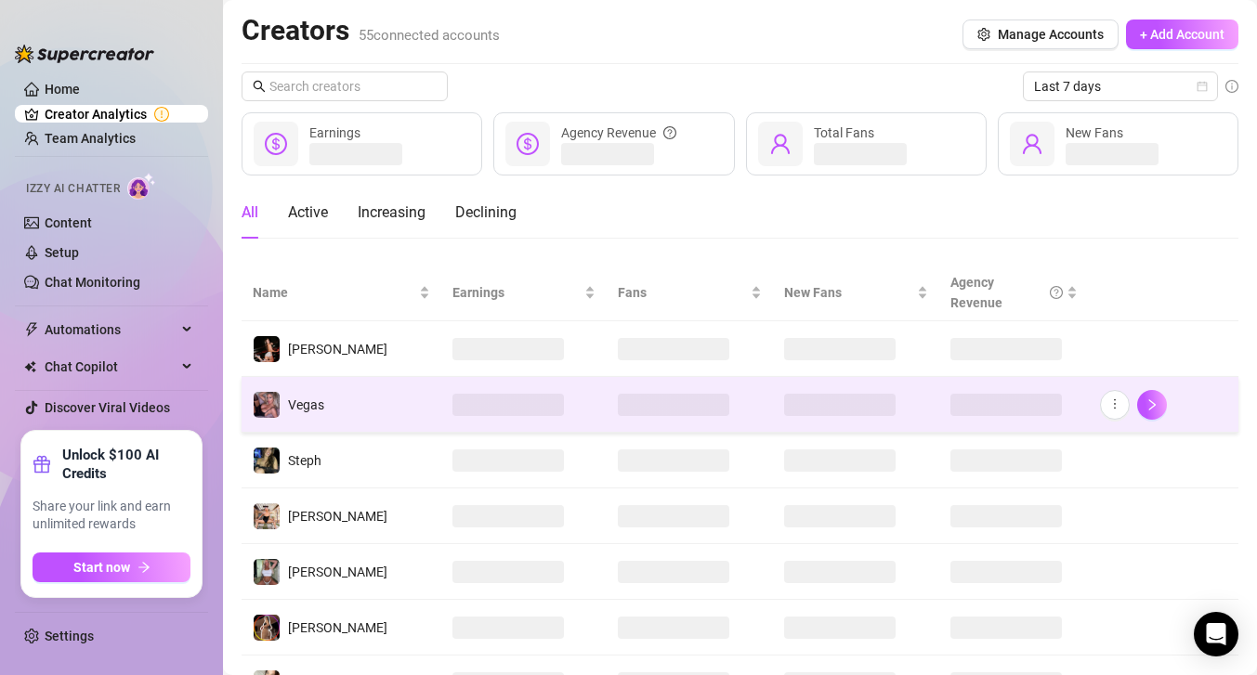
click at [374, 383] on td "Vegas" at bounding box center [342, 405] width 200 height 56
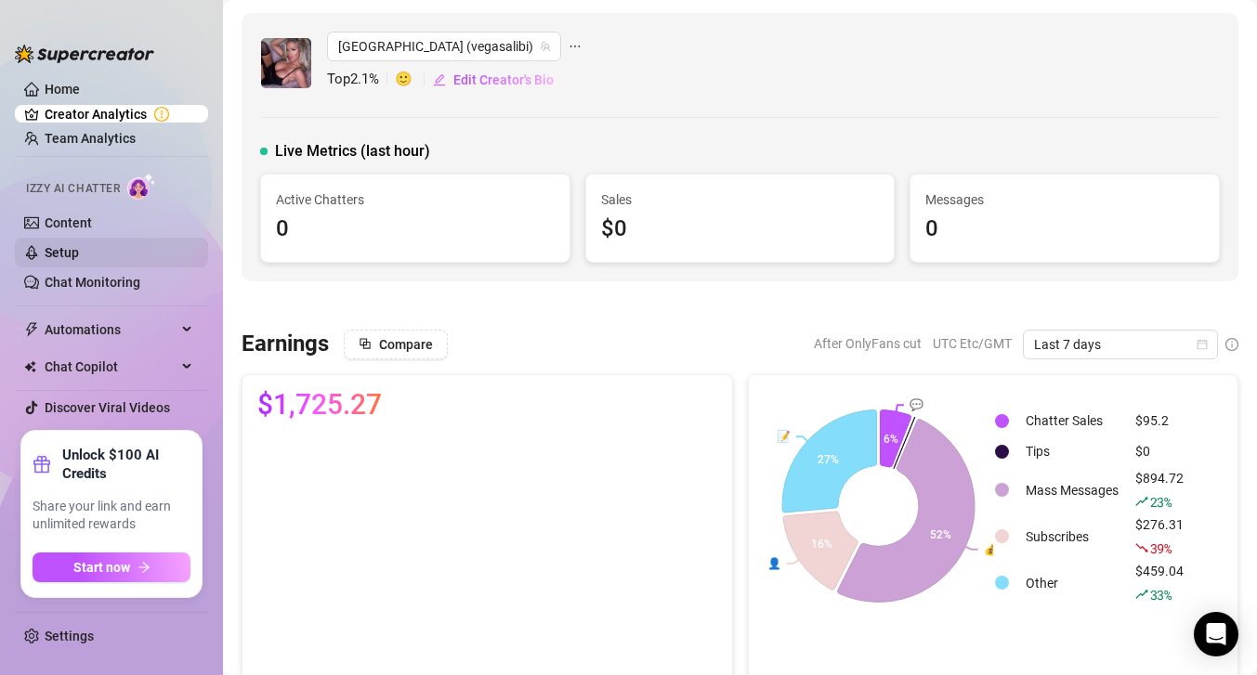
click at [50, 253] on link "Setup" at bounding box center [62, 252] width 34 height 15
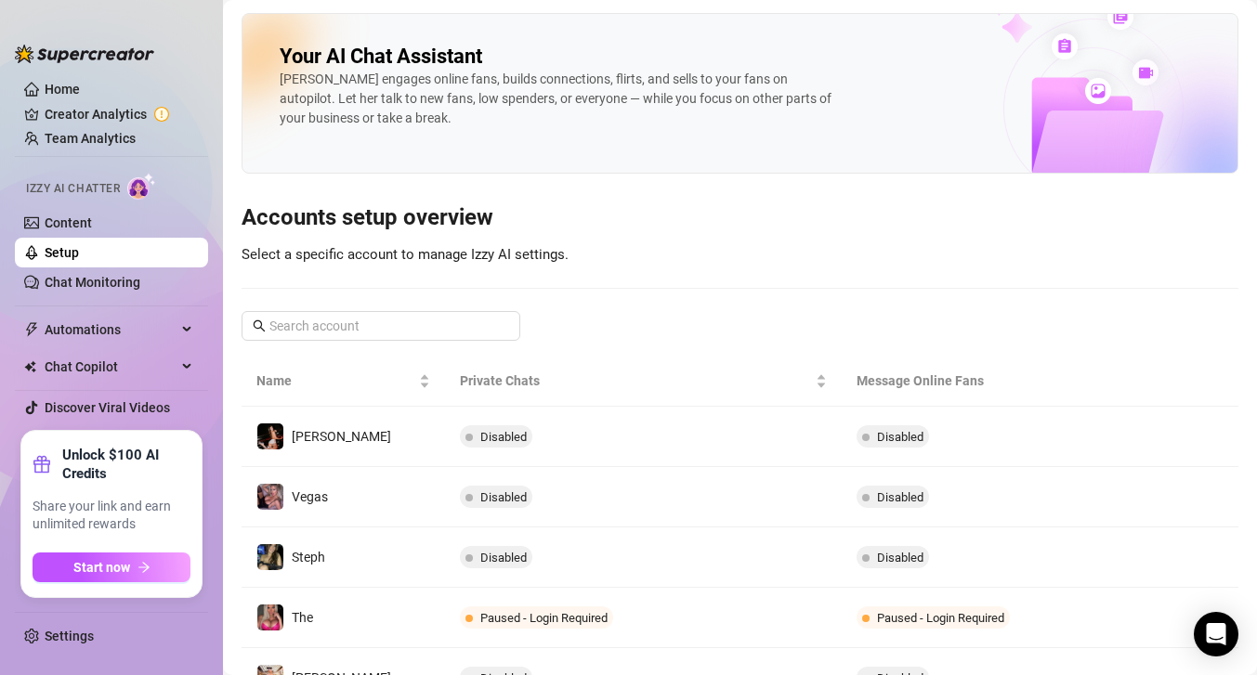
scroll to position [457, 0]
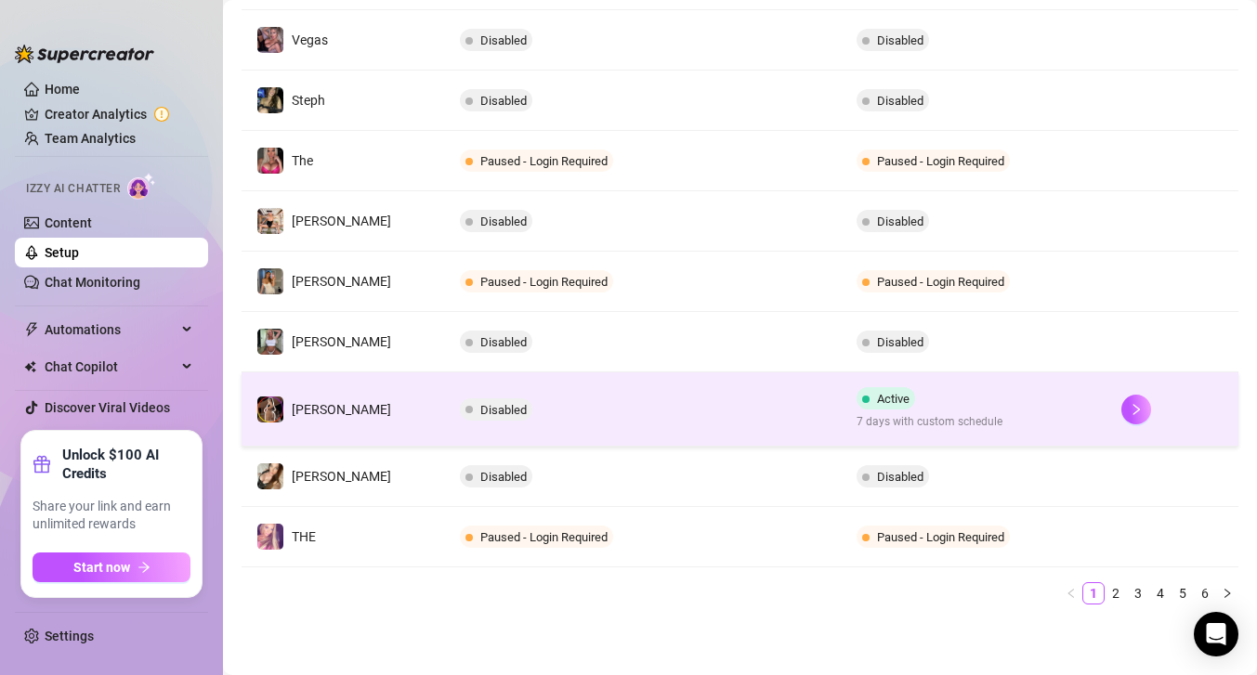
click at [673, 406] on td "Disabled" at bounding box center [643, 409] width 397 height 74
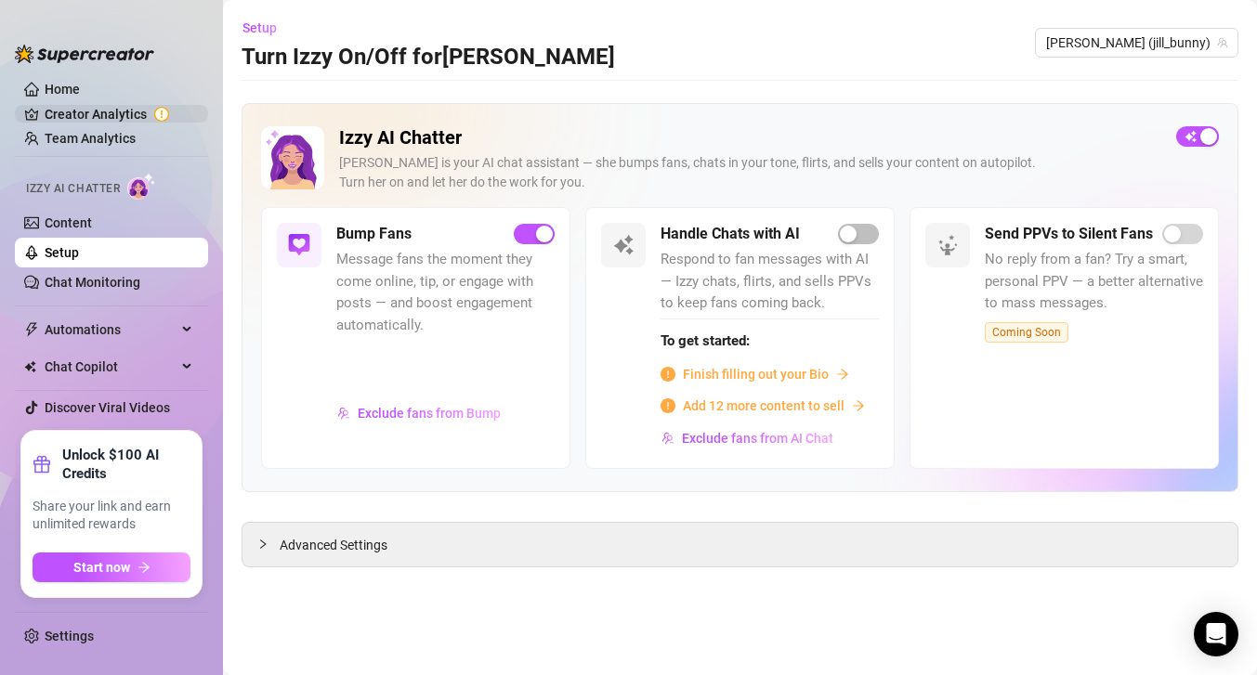
click at [93, 111] on link "Creator Analytics" at bounding box center [119, 114] width 149 height 30
